Goal: Information Seeking & Learning: Find contact information

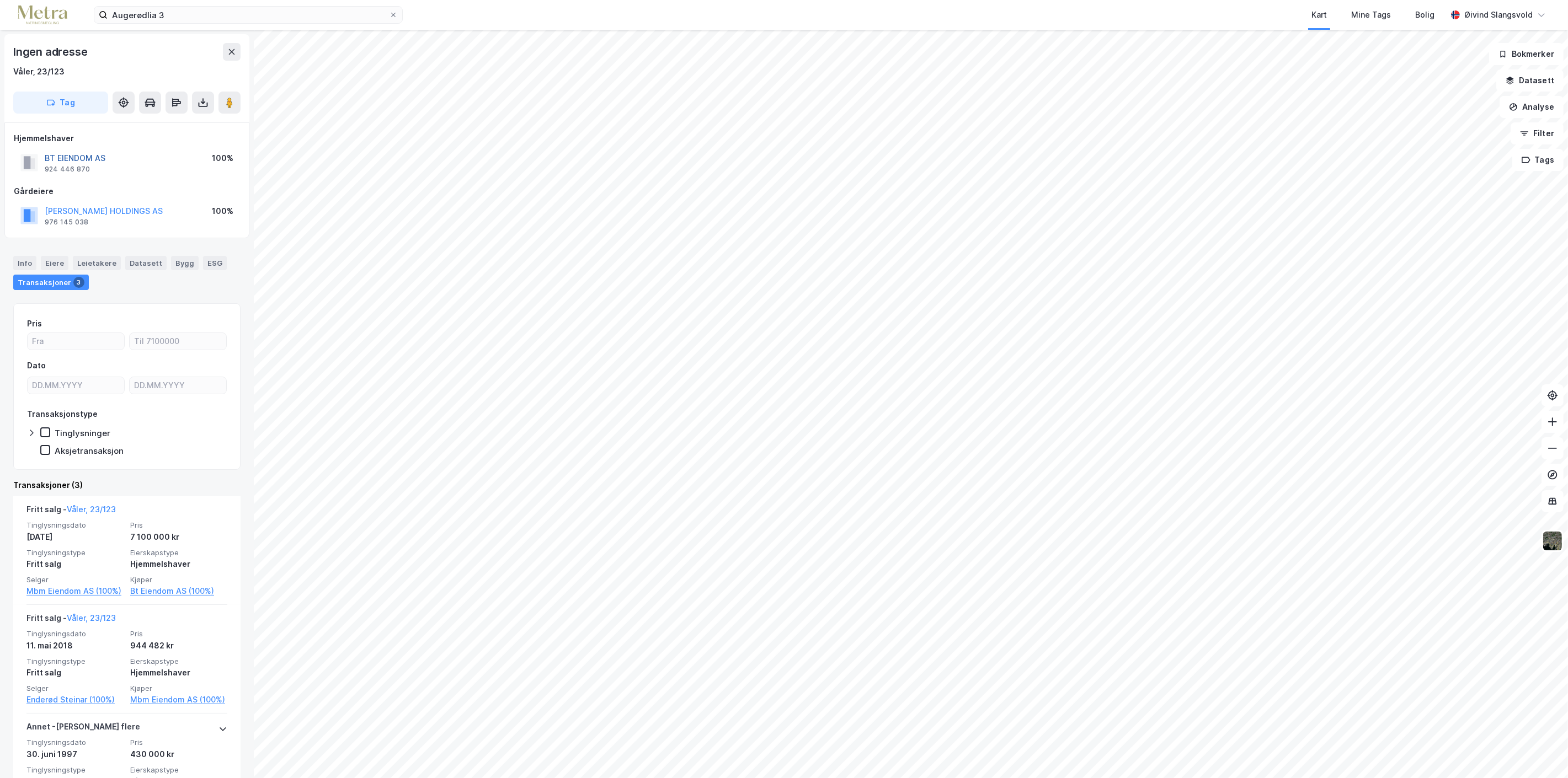
click at [0, 0] on button "BT EIENDOM AS" at bounding box center [0, 0] width 0 height 0
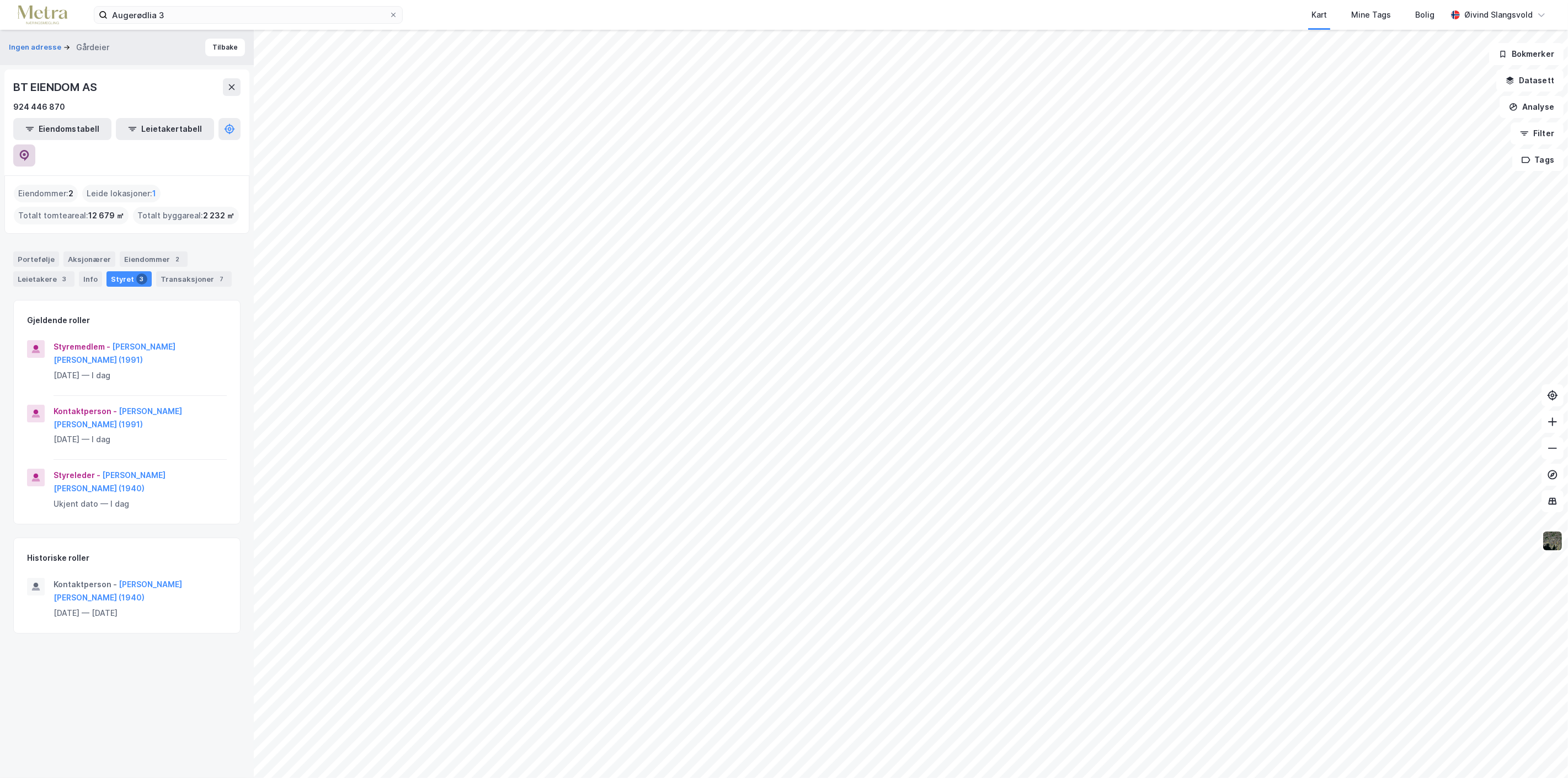
click at [30, 150] on icon at bounding box center [24, 155] width 11 height 11
